Goal: Find specific page/section: Find specific page/section

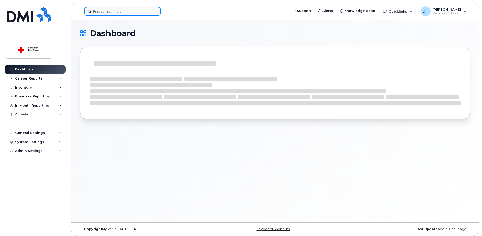
click at [120, 11] on input at bounding box center [122, 11] width 77 height 9
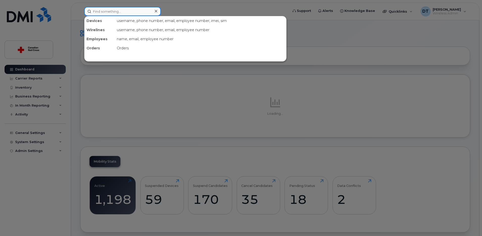
paste input "[PERSON_NAME]"
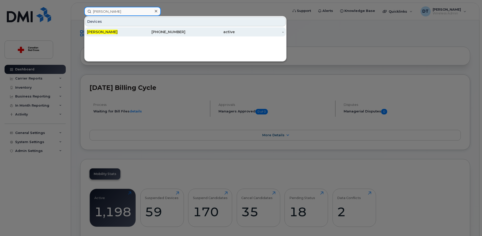
type input "[PERSON_NAME]"
click at [113, 30] on span "[PERSON_NAME]" at bounding box center [102, 32] width 31 height 5
